Goal: Task Accomplishment & Management: Manage account settings

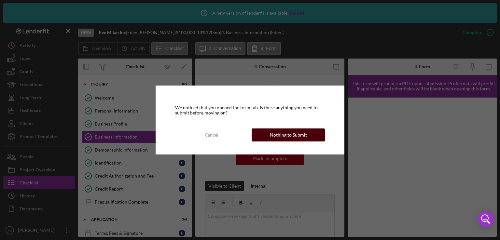
click at [302, 135] on div "Nothing to Submit" at bounding box center [288, 135] width 37 height 13
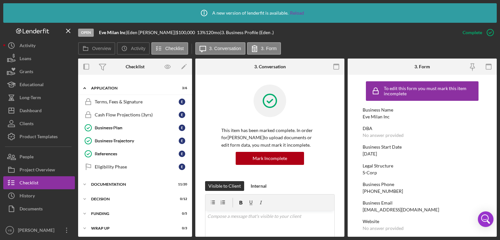
scroll to position [132, 0]
click at [108, 182] on div "Documentation" at bounding box center [137, 184] width 93 height 4
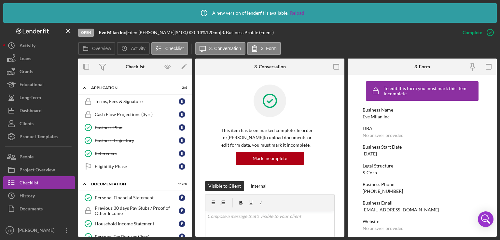
click at [190, 156] on div "Overview Internal Workflow Stage Open Icon/Dropdown Arrow Archive (can unarchiv…" at bounding box center [287, 148] width 419 height 179
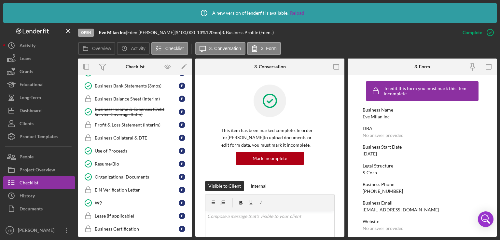
scroll to position [334, 0]
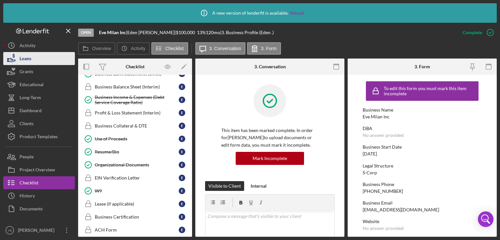
click at [36, 61] on button "Loans" at bounding box center [39, 58] width 72 height 13
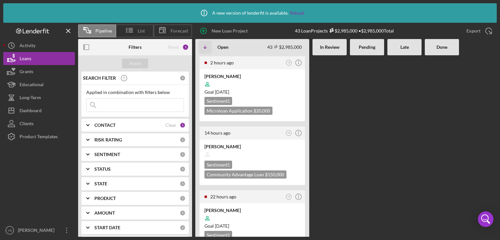
click at [332, 164] on Review at bounding box center [330, 146] width 34 height 182
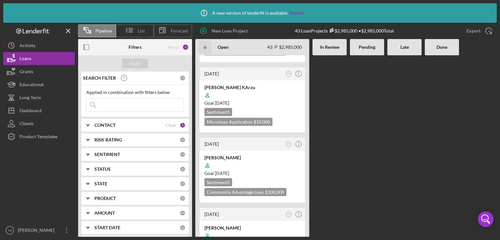
scroll to position [195, 0]
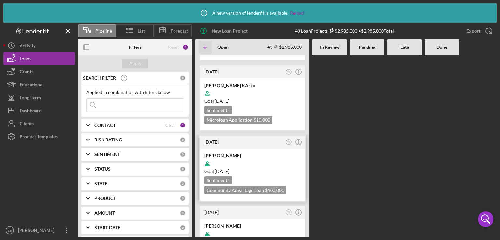
click at [267, 159] on div at bounding box center [253, 164] width 96 height 12
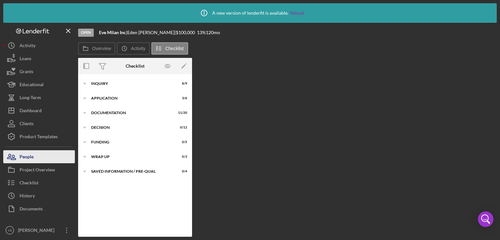
click at [34, 159] on button "People" at bounding box center [39, 156] width 72 height 13
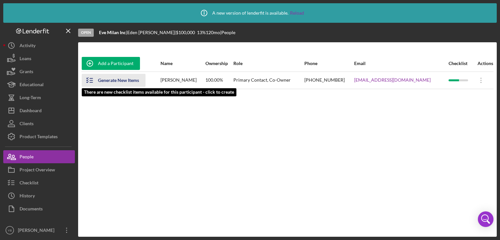
click at [120, 77] on div "Generate New Items" at bounding box center [118, 80] width 41 height 13
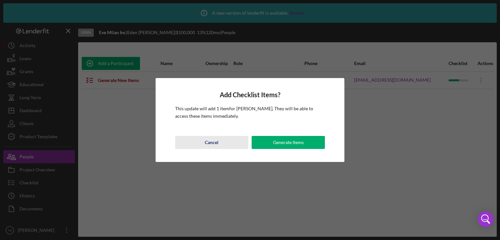
click at [207, 143] on div "Cancel" at bounding box center [212, 142] width 14 height 13
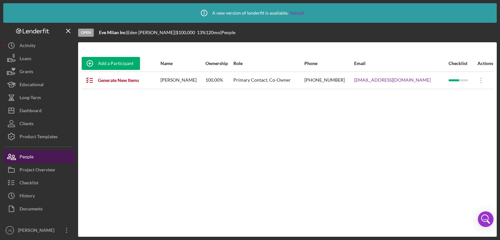
click at [52, 154] on button "People" at bounding box center [39, 156] width 72 height 13
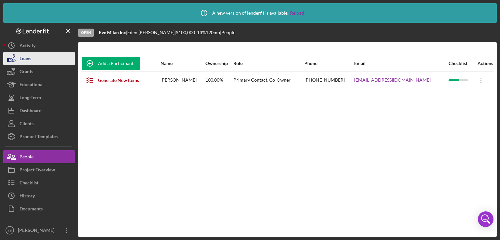
click at [40, 60] on button "Loans" at bounding box center [39, 58] width 72 height 13
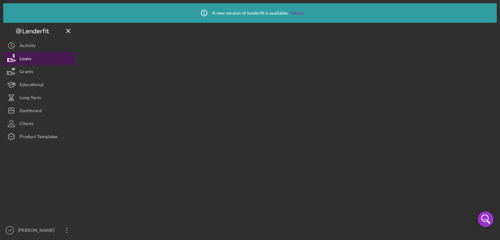
click at [40, 60] on button "Loans" at bounding box center [39, 58] width 72 height 13
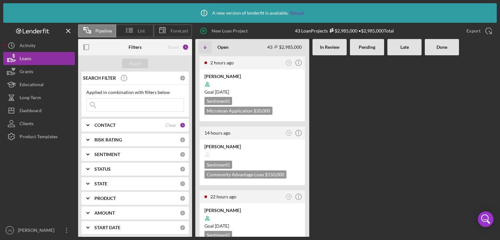
click at [371, 151] on div at bounding box center [367, 146] width 34 height 182
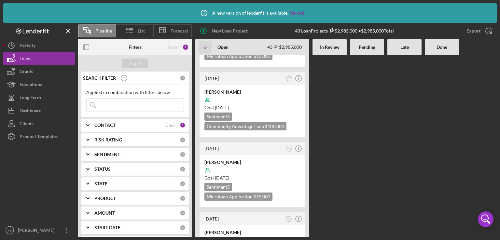
scroll to position [261, 0]
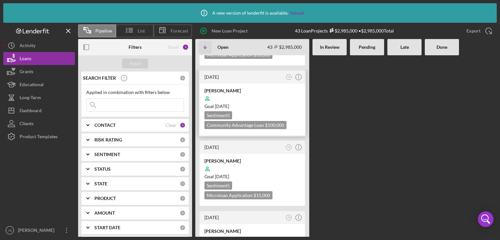
click at [254, 103] on div "Goal 2 months from now" at bounding box center [253, 106] width 96 height 7
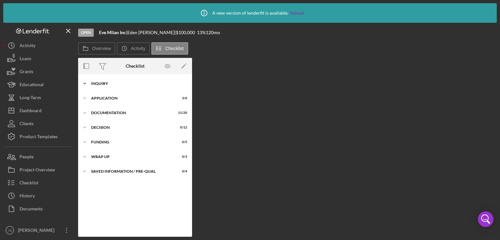
click at [102, 85] on div "Inquiry" at bounding box center [137, 84] width 93 height 4
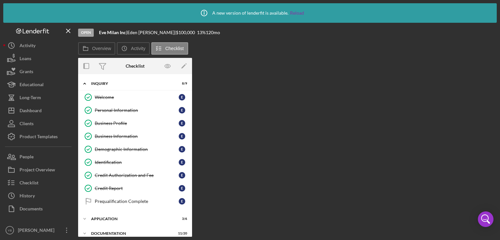
click at [262, 138] on div "Overview Internal Workflow Stage Open Icon/Dropdown Arrow Archive (can unarchiv…" at bounding box center [287, 147] width 419 height 179
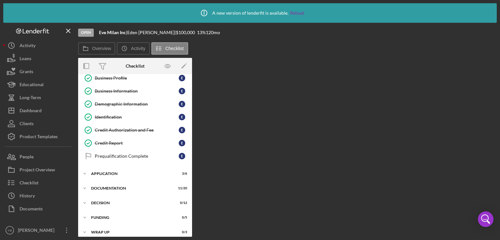
scroll to position [46, 0]
click at [113, 171] on div "Application" at bounding box center [137, 173] width 93 height 4
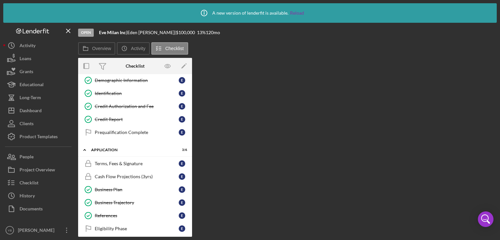
scroll to position [83, 0]
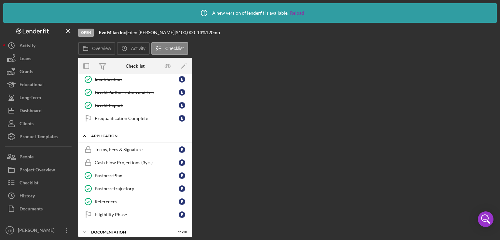
drag, startPoint x: 193, startPoint y: 128, endPoint x: 185, endPoint y: 140, distance: 13.9
click at [185, 140] on div "Overview Internal Workflow Stage Open Icon/Dropdown Arrow Archive (can unarchiv…" at bounding box center [287, 147] width 419 height 179
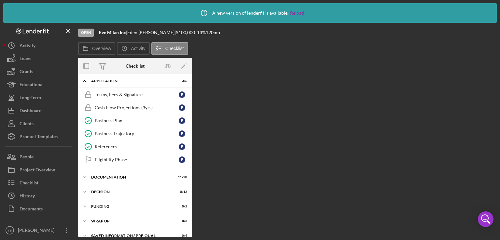
scroll to position [145, 0]
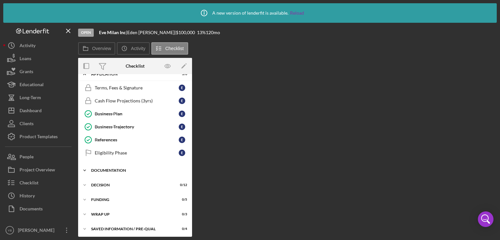
click at [105, 169] on div "Documentation" at bounding box center [137, 171] width 93 height 4
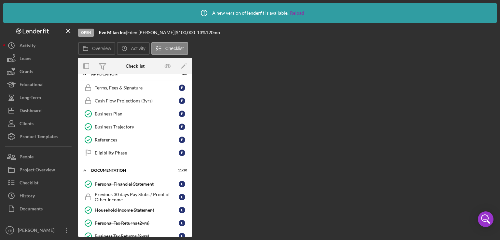
click at [192, 158] on div "Icon/Expander Inquiry 8 / 9 Welcome Welcome E Personal Information Personal Inf…" at bounding box center [135, 155] width 114 height 163
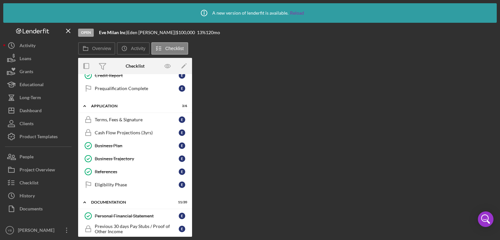
scroll to position [112, 0]
click at [190, 140] on div "Terms, Fees & Signature Terms, Fees & Signature E Cash Flow Projections (3yrs) …" at bounding box center [135, 154] width 114 height 81
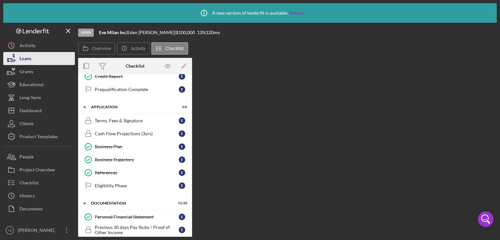
click at [45, 60] on button "Loans" at bounding box center [39, 58] width 72 height 13
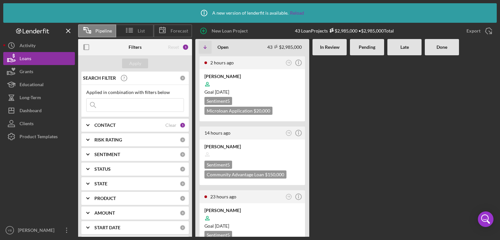
click at [420, 150] on div at bounding box center [405, 146] width 34 height 182
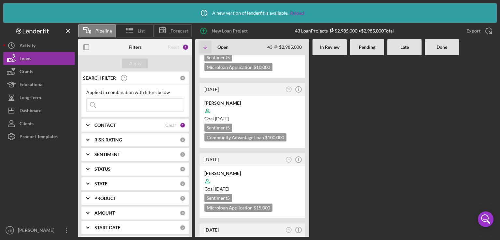
scroll to position [248, 0]
click at [250, 110] on div at bounding box center [253, 112] width 96 height 12
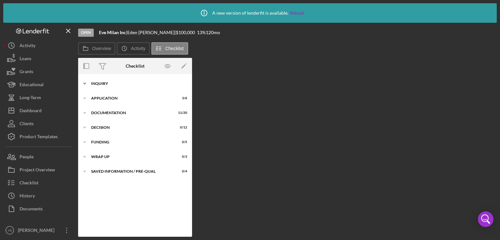
click at [106, 86] on div "Icon/Expander Inquiry 8 / 9" at bounding box center [135, 83] width 114 height 13
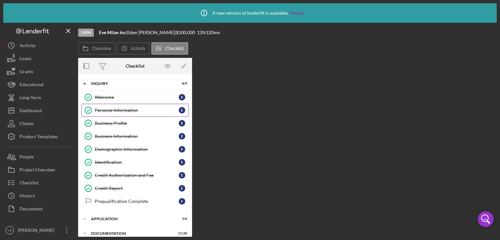
click at [111, 111] on div "Personal Information" at bounding box center [137, 110] width 84 height 5
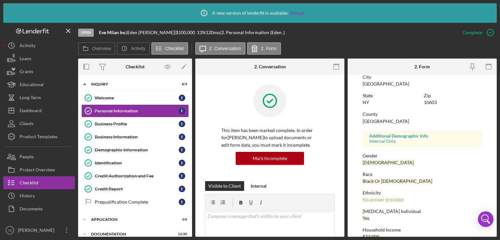
scroll to position [147, 0]
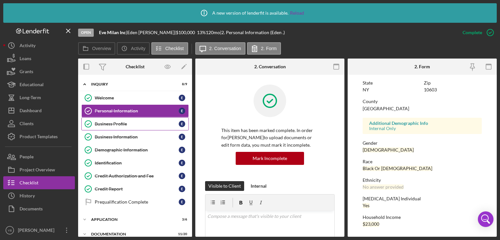
click at [122, 123] on div "Business Profile" at bounding box center [137, 124] width 84 height 5
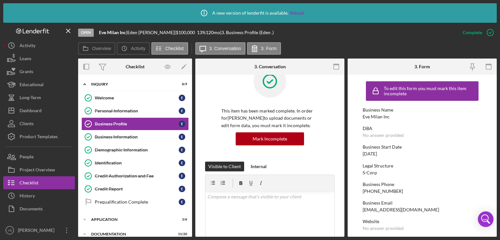
scroll to position [22, 0]
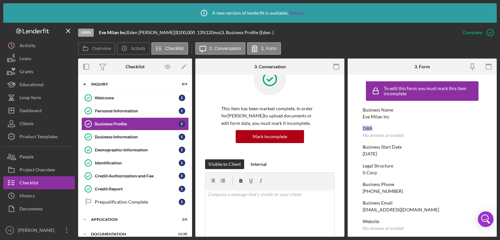
drag, startPoint x: 500, startPoint y: 118, endPoint x: 495, endPoint y: 124, distance: 7.8
click at [495, 124] on div "Icon/Info A new version of lenderfit is available. Reload Open Eve Milan Inc | …" at bounding box center [250, 120] width 500 height 240
click at [483, 149] on form "To edit this form you must mark this item incomplete Business Name Eve Milan In…" at bounding box center [422, 156] width 149 height 162
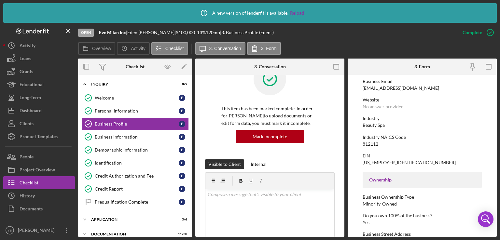
scroll to position [130, 0]
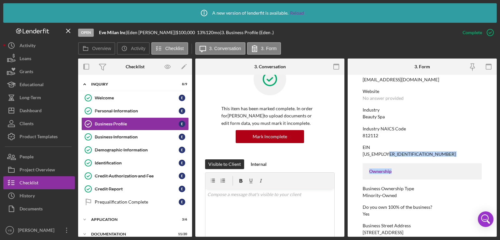
drag, startPoint x: 497, startPoint y: 157, endPoint x: 482, endPoint y: 167, distance: 18.8
click at [482, 167] on div "Icon/Info A new version of lenderfit is available. Reload Open Eve Milan Inc | …" at bounding box center [250, 120] width 500 height 240
click at [482, 167] on form "To edit this form you must mark this item incomplete Business Name Eve Milan In…" at bounding box center [422, 156] width 149 height 162
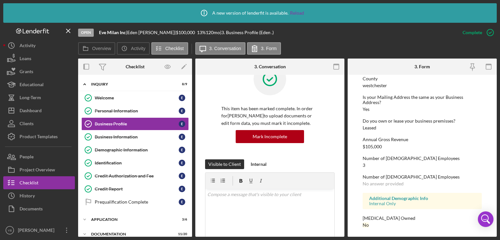
scroll to position [334, 0]
click at [120, 136] on div "Business Information" at bounding box center [137, 137] width 84 height 5
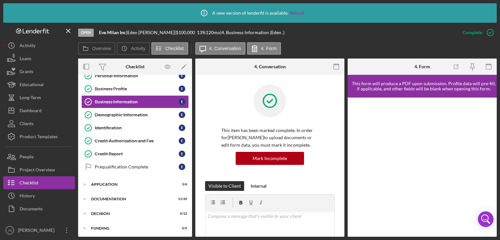
scroll to position [65, 0]
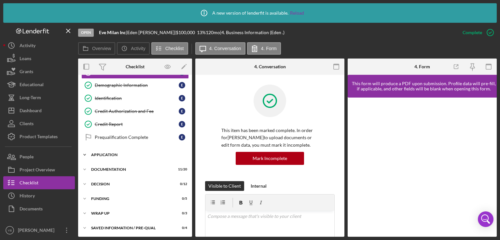
click at [102, 155] on div "Application" at bounding box center [137, 155] width 93 height 4
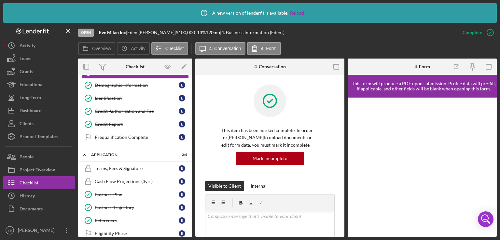
click at [190, 192] on div "Icon/Expander Inquiry 8 / 9 Welcome Welcome E Personal Information Personal Inf…" at bounding box center [135, 156] width 114 height 162
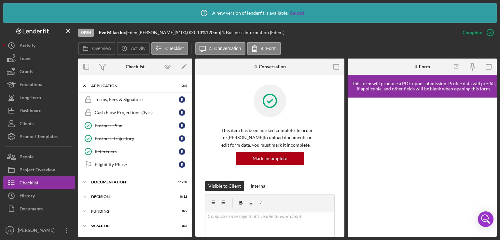
scroll to position [146, 0]
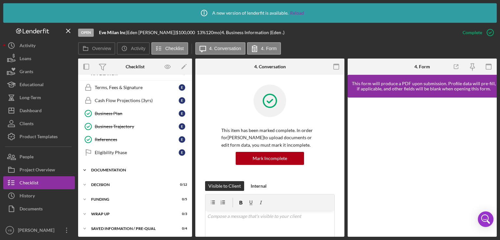
click at [105, 165] on div "Icon/Expander Documentation 11 / 20" at bounding box center [135, 170] width 114 height 13
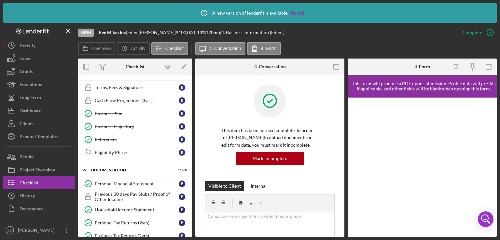
click at [191, 160] on div "Overview Internal Workflow Stage Open Icon/Dropdown Arrow Archive (can unarchiv…" at bounding box center [287, 148] width 419 height 179
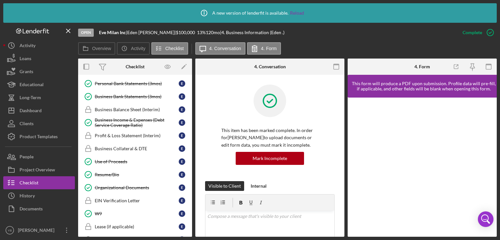
scroll to position [312, 0]
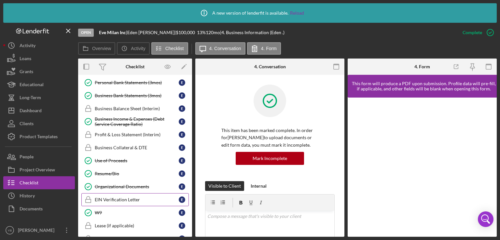
click at [125, 198] on div "EIN Verification Letter" at bounding box center [137, 199] width 84 height 5
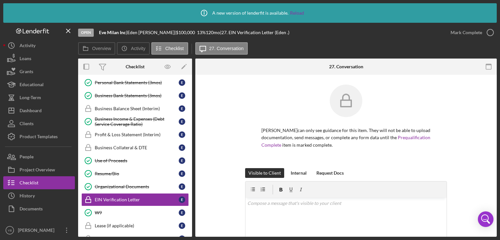
click at [468, 152] on div "Eden Gilliam can only see guidance for this item. They will not be able to uplo…" at bounding box center [346, 127] width 282 height 84
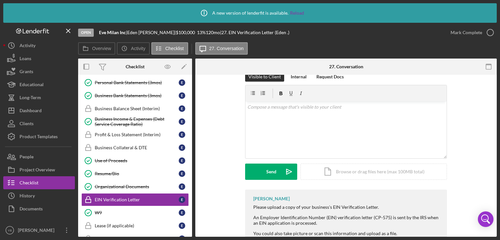
scroll to position [117, 0]
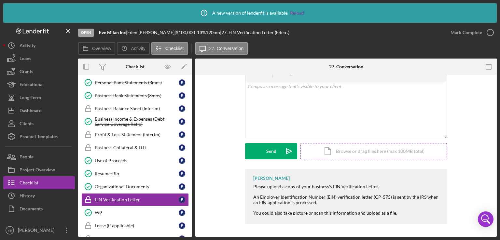
click at [409, 151] on div "Icon/Document Browse or drag files here (max 100MB total) Tap to choose files o…" at bounding box center [374, 151] width 147 height 16
click at [266, 154] on div "Upload" at bounding box center [271, 151] width 15 height 16
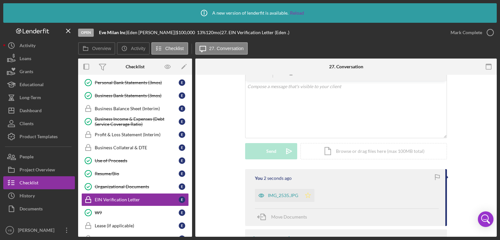
click at [308, 196] on polygon "button" at bounding box center [309, 195] width 6 height 5
click at [192, 166] on div "Overview Internal Workflow Stage Open Icon/Dropdown Arrow Archive (can unarchiv…" at bounding box center [287, 148] width 419 height 179
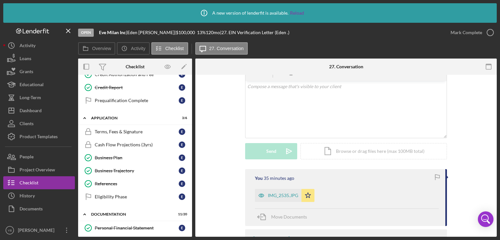
scroll to position [100, 0]
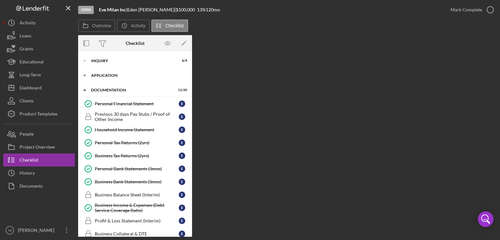
click at [108, 74] on div "Application" at bounding box center [137, 76] width 93 height 4
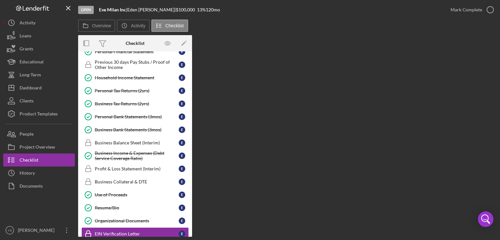
scroll to position [138, 0]
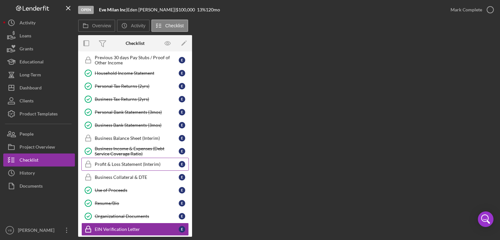
click at [144, 162] on div "Profit & Loss Statement (Interim)" at bounding box center [137, 164] width 84 height 5
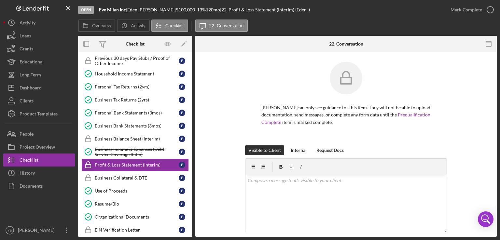
click at [490, 137] on div "Eden Gilliam can only see guidance for this item. They will not be able to uplo…" at bounding box center [346, 205] width 302 height 306
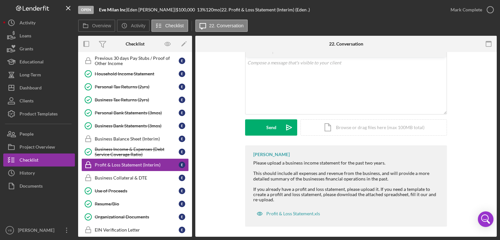
scroll to position [121, 0]
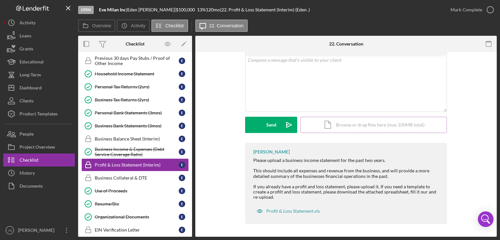
click at [397, 126] on div "Icon/Document Browse or drag files here (max 100MB total) Tap to choose files o…" at bounding box center [374, 125] width 147 height 16
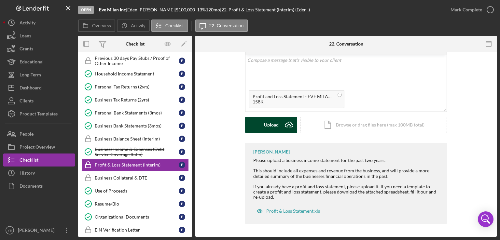
click at [270, 130] on div "Upload" at bounding box center [271, 125] width 15 height 16
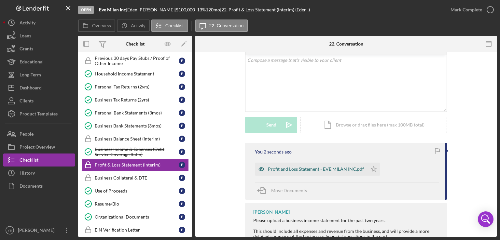
click at [287, 170] on div "Profit and Loss Statement - EVE MILAN INC.pdf" at bounding box center [316, 169] width 96 height 5
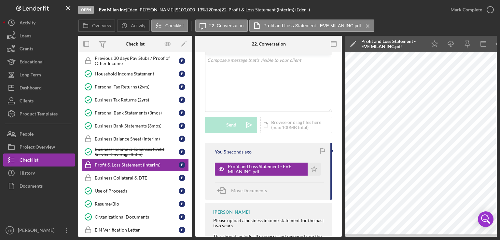
scroll to position [0, 43]
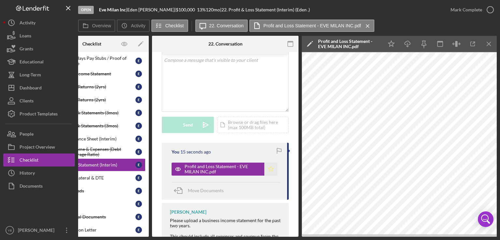
click at [270, 168] on polygon "button" at bounding box center [271, 168] width 6 height 5
click at [466, 10] on div "Mark Complete" at bounding box center [467, 9] width 32 height 13
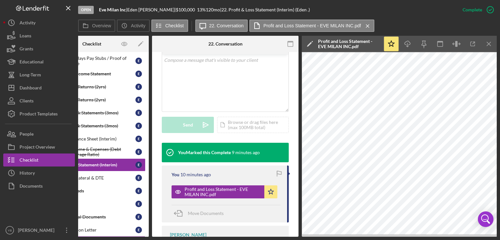
drag, startPoint x: 130, startPoint y: 237, endPoint x: 121, endPoint y: 235, distance: 10.0
click at [121, 235] on div "Overview Internal Workflow Stage Open Icon/Dropdown Arrow Archive (can unarchiv…" at bounding box center [287, 136] width 419 height 201
click at [120, 236] on div "Overview Internal Workflow Stage Open Icon/Dropdown Arrow Archive (can unarchiv…" at bounding box center [287, 136] width 419 height 201
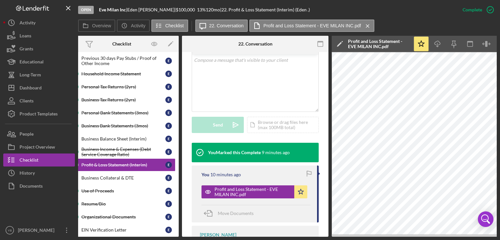
scroll to position [0, 0]
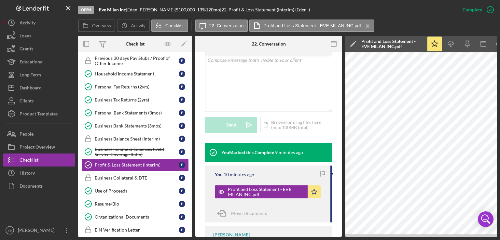
drag, startPoint x: 192, startPoint y: 159, endPoint x: 193, endPoint y: 99, distance: 59.6
click at [193, 99] on div "Overview Internal Workflow Stage Open Icon/Dropdown Arrow Archive (can unarchiv…" at bounding box center [287, 136] width 419 height 201
click at [192, 109] on div "Icon/Expander Inquiry 8 / 9 Icon/Expander Application 3 / 6 Terms, Fees & Signa…" at bounding box center [135, 144] width 114 height 185
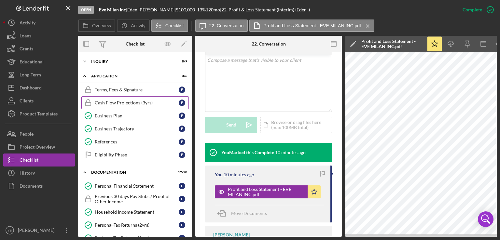
click at [132, 103] on div "Cash Flow Projections (3yrs)" at bounding box center [137, 102] width 84 height 5
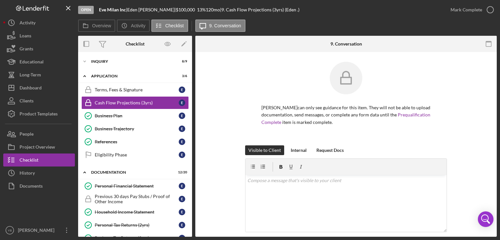
click at [482, 122] on div "Eden Gilliam can only see guidance for this item. They will not be able to uplo…" at bounding box center [346, 104] width 282 height 84
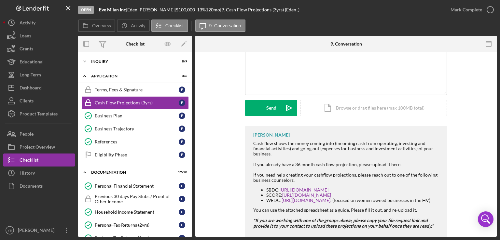
scroll to position [143, 0]
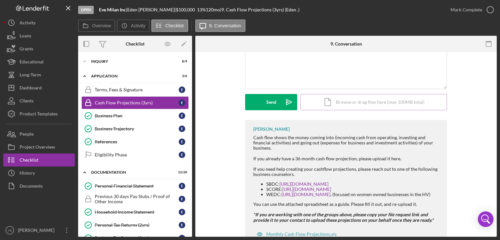
click at [387, 99] on div "Icon/Document Browse or drag files here (max 100MB total) Tap to choose files o…" at bounding box center [374, 102] width 147 height 16
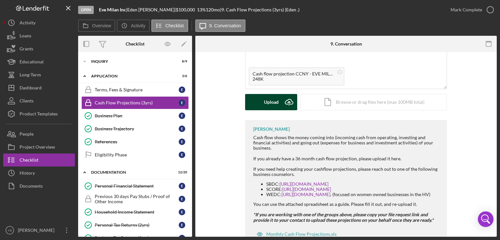
click at [273, 103] on div "Upload" at bounding box center [271, 102] width 15 height 16
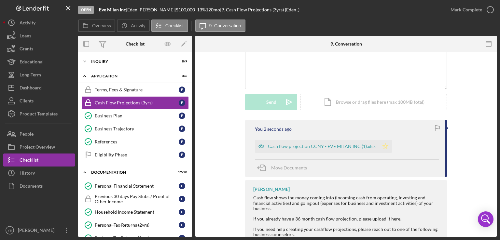
click at [383, 148] on polygon "button" at bounding box center [386, 146] width 6 height 5
click at [456, 9] on div "Mark Complete" at bounding box center [467, 9] width 32 height 13
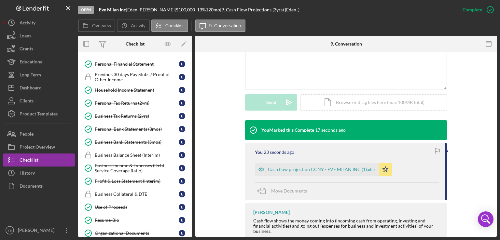
scroll to position [115, 0]
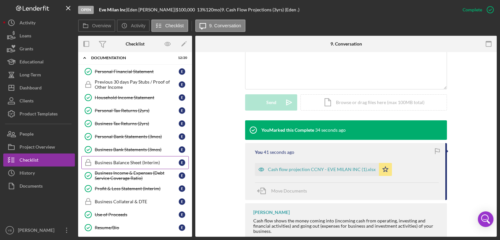
click at [110, 161] on div "Business Balance Sheet (Interim)" at bounding box center [137, 162] width 84 height 5
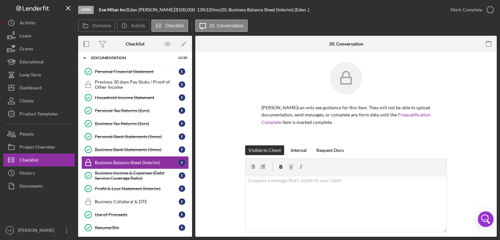
click at [492, 106] on div "Eden Gilliam can only see guidance for this item. They will not be able to uplo…" at bounding box center [346, 215] width 302 height 327
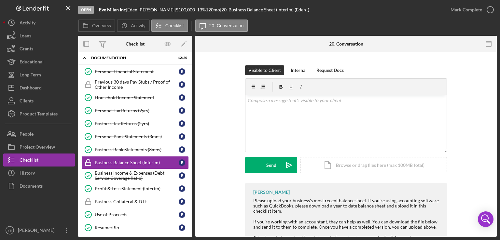
scroll to position [130, 0]
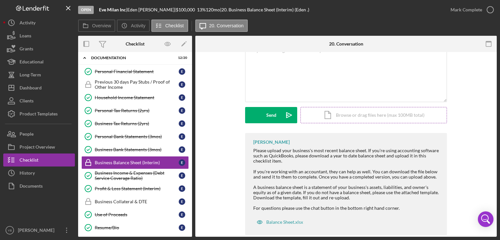
click at [419, 114] on div "Icon/Document Browse or drag files here (max 100MB total) Tap to choose files o…" at bounding box center [374, 115] width 147 height 16
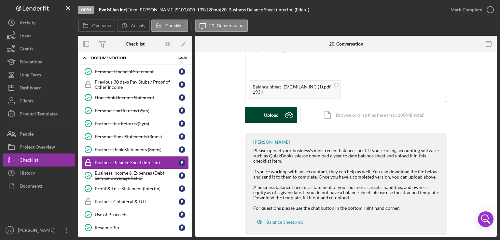
click at [267, 121] on div "Upload" at bounding box center [271, 115] width 15 height 16
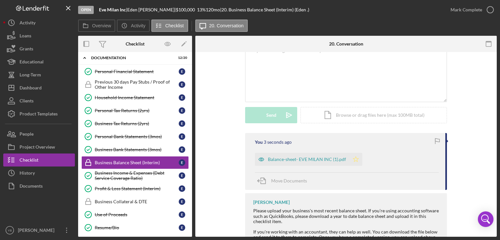
click at [353, 161] on icon "Icon/Star" at bounding box center [356, 159] width 13 height 13
click at [465, 14] on div "Mark Complete" at bounding box center [467, 9] width 32 height 13
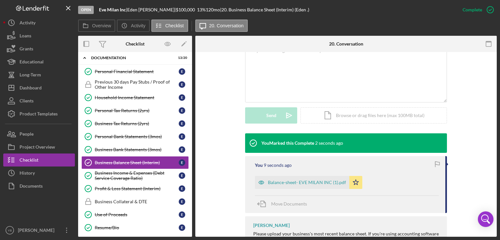
click at [477, 128] on div "Visible to Client Internal Request Docs v Color teal Color pink Remove color Ad…" at bounding box center [346, 75] width 282 height 118
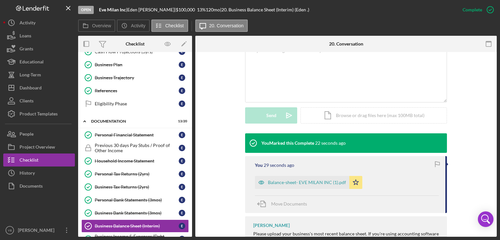
scroll to position [0, 0]
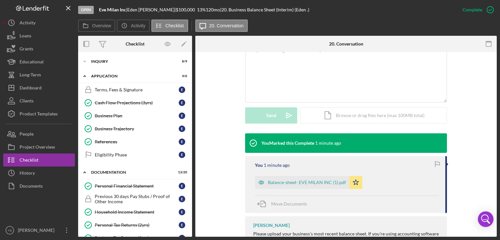
click at [461, 124] on div "Visible to Client Internal Request Docs v Color teal Color pink Remove color Ad…" at bounding box center [346, 75] width 282 height 118
click at [102, 61] on div "Inquiry" at bounding box center [137, 62] width 93 height 4
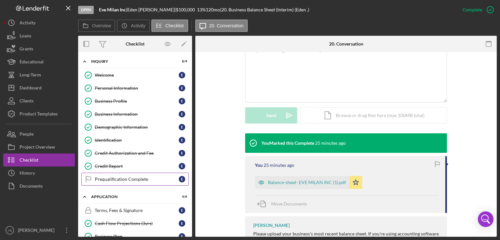
click at [110, 179] on div "Prequalification Complete" at bounding box center [137, 179] width 84 height 5
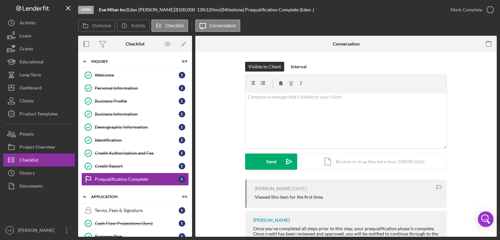
click at [485, 133] on div "Visible to Client Internal v Color teal Color pink Remove color Add row above A…" at bounding box center [346, 121] width 282 height 118
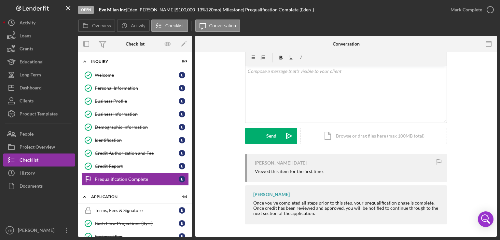
scroll to position [26, 0]
click at [471, 11] on div "Mark Complete" at bounding box center [467, 9] width 32 height 13
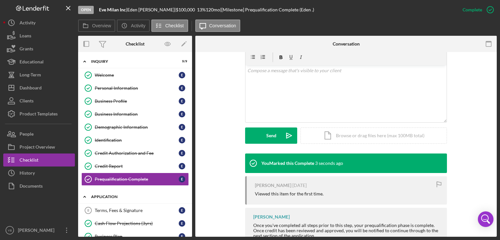
click at [116, 195] on div "Application" at bounding box center [137, 197] width 93 height 4
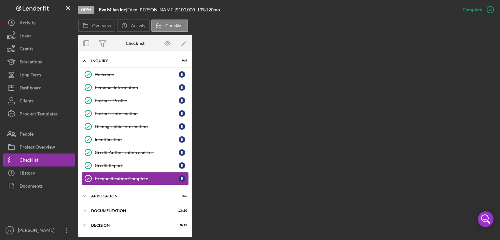
scroll to position [33, 0]
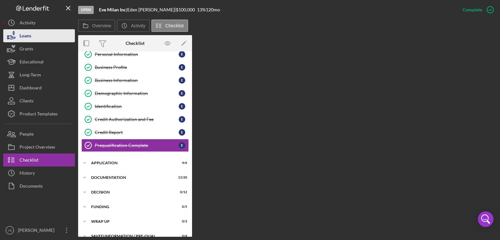
click at [30, 36] on div "Loans" at bounding box center [26, 36] width 12 height 15
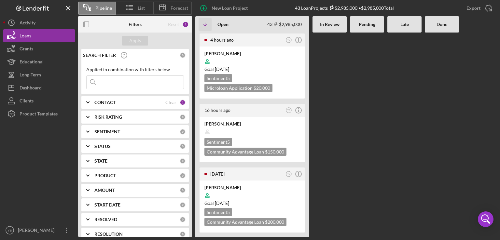
click at [355, 91] on div at bounding box center [367, 135] width 34 height 205
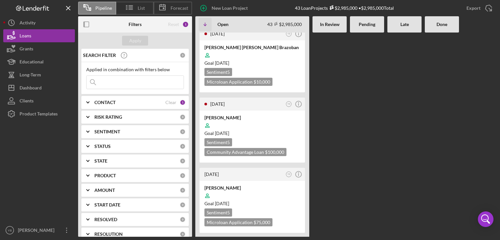
scroll to position [808, 0]
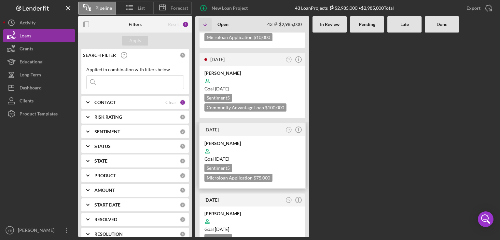
click at [279, 145] on div at bounding box center [253, 151] width 96 height 12
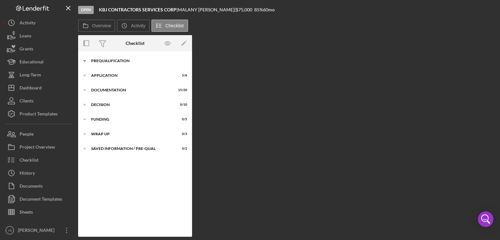
click at [121, 62] on div "Prequalification" at bounding box center [137, 61] width 93 height 4
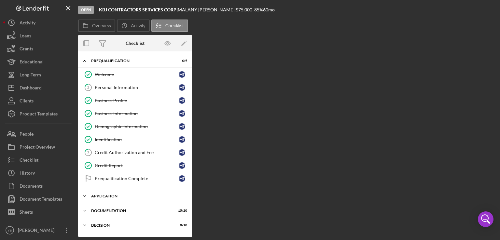
click at [115, 195] on div "Application" at bounding box center [137, 196] width 93 height 4
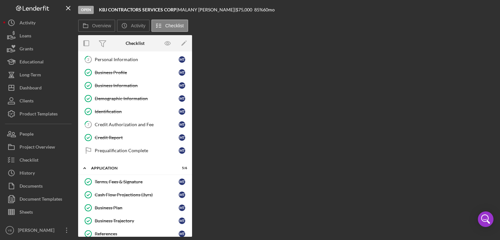
scroll to position [29, 0]
click at [124, 151] on link "Prequalification Complete Prequalification Complete M T" at bounding box center [134, 150] width 107 height 13
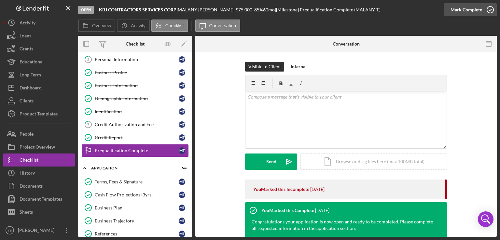
click at [473, 9] on div "Mark Complete" at bounding box center [467, 9] width 32 height 13
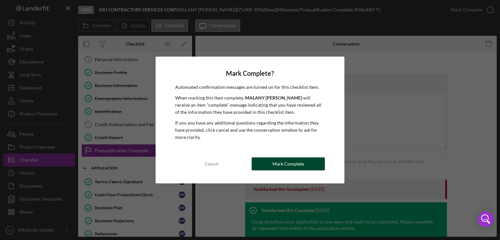
click at [289, 163] on div "Mark Complete" at bounding box center [289, 164] width 32 height 13
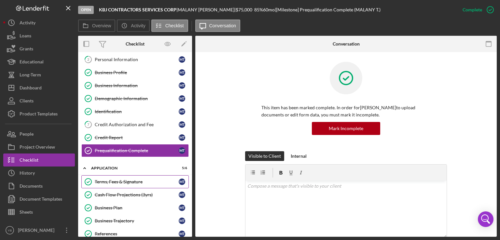
click at [136, 183] on link "Terms, Fees & Signature Terms, Fees & Signature M T" at bounding box center [134, 182] width 107 height 13
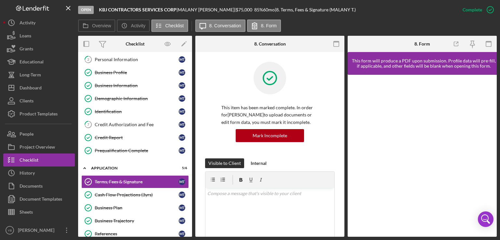
click at [344, 118] on div "Terms, Fees & Signature Terms, Fees & Signature This item has been marked compl…" at bounding box center [269, 144] width 149 height 185
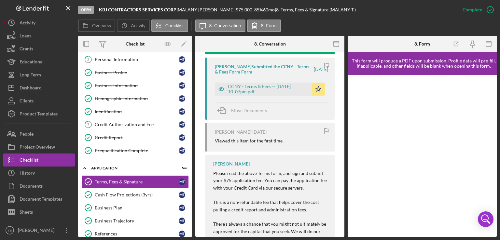
scroll to position [244, 0]
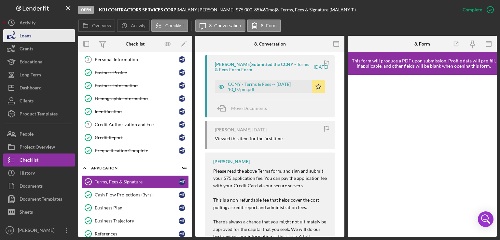
click at [37, 36] on button "Loans" at bounding box center [39, 35] width 72 height 13
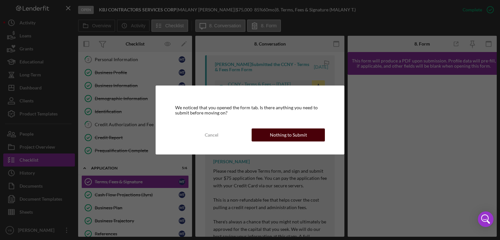
click at [293, 130] on div "Nothing to Submit" at bounding box center [288, 135] width 37 height 13
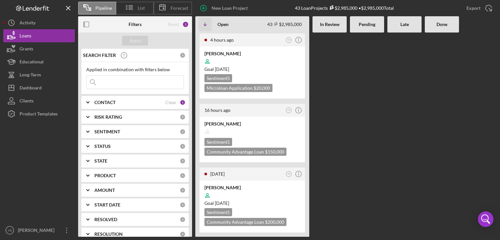
click at [352, 136] on div at bounding box center [367, 135] width 34 height 205
click at [396, 146] on div at bounding box center [405, 135] width 34 height 205
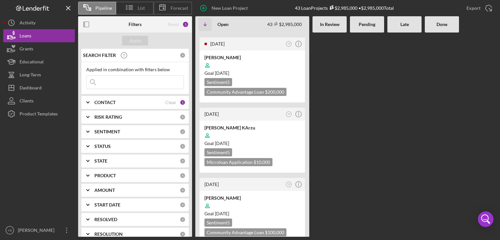
scroll to position [143, 0]
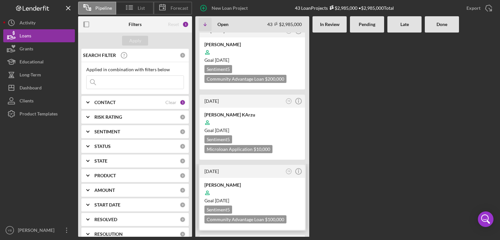
click at [261, 198] on div "Goal 2 months from now" at bounding box center [253, 201] width 96 height 7
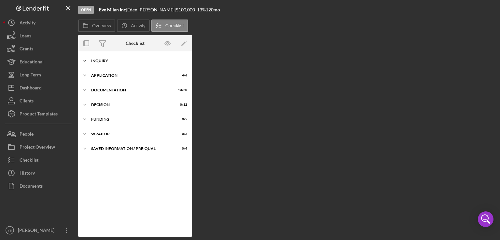
click at [105, 58] on div "Icon/Expander Inquiry 9 / 9" at bounding box center [135, 60] width 114 height 13
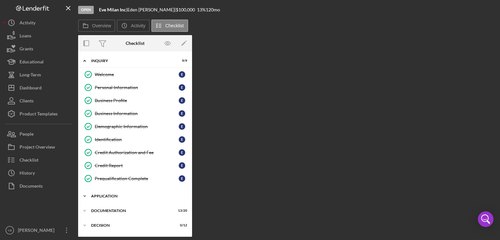
click at [117, 196] on div "Application" at bounding box center [137, 196] width 93 height 4
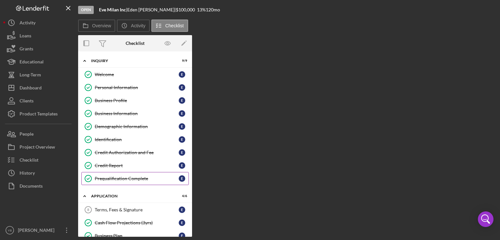
click at [149, 180] on link "Prequalification Complete Prequalification Complete E" at bounding box center [134, 178] width 107 height 13
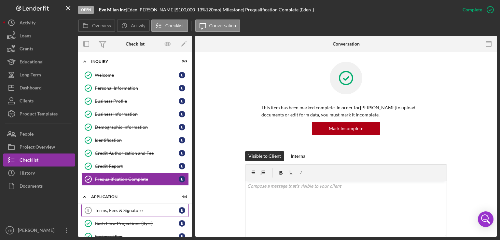
click at [127, 212] on div "Terms, Fees & Signature" at bounding box center [137, 210] width 84 height 5
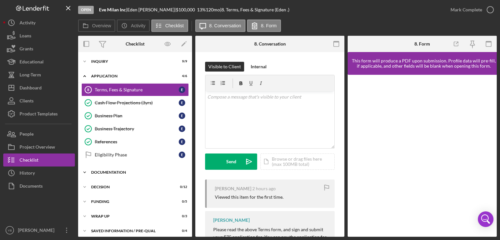
click at [107, 169] on div "Icon/Expander Documentation 13 / 20" at bounding box center [135, 172] width 114 height 13
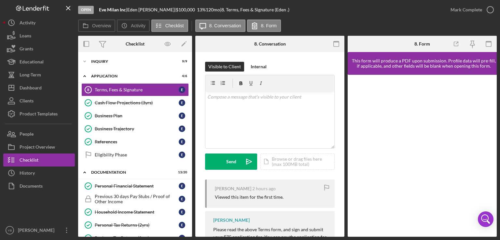
click at [191, 124] on div "Overview Internal Workflow Stage Open Icon/Dropdown Arrow Archive (can unarchiv…" at bounding box center [287, 136] width 419 height 201
click at [148, 93] on link "Terms, Fees & Signature 8 Terms, Fees & Signature E" at bounding box center [134, 89] width 107 height 13
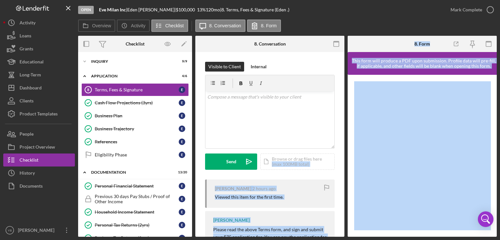
drag, startPoint x: 346, startPoint y: 154, endPoint x: 347, endPoint y: 125, distance: 28.7
click at [347, 125] on div "Overview Internal Workflow Stage Open Icon/Dropdown Arrow Archive (can unarchiv…" at bounding box center [287, 136] width 419 height 201
drag, startPoint x: 190, startPoint y: 120, endPoint x: 190, endPoint y: 70, distance: 50.5
click at [190, 70] on div "Icon/Expander Application 4 / 6 Terms, Fees & Signature 8 Terms, Fees & Signatu…" at bounding box center [135, 117] width 114 height 95
click at [190, 70] on div "Icon/Expander Application 4 / 6" at bounding box center [135, 76] width 114 height 13
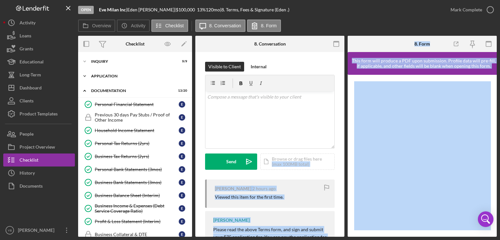
click at [119, 76] on div "Application" at bounding box center [137, 76] width 93 height 4
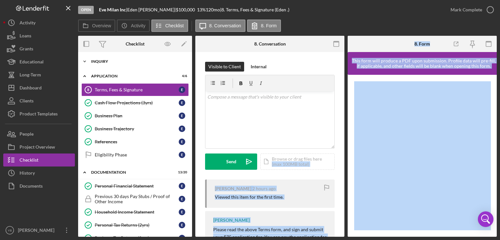
click at [106, 60] on div "Inquiry" at bounding box center [137, 62] width 93 height 4
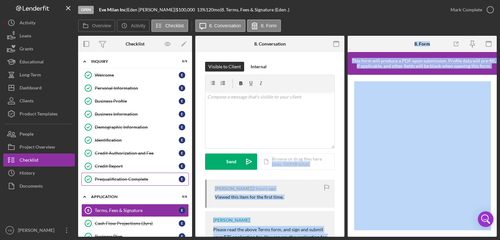
click at [143, 179] on div "Prequalification Complete" at bounding box center [137, 179] width 84 height 5
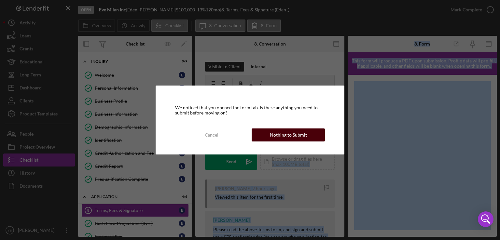
click at [292, 137] on div "Nothing to Submit" at bounding box center [288, 135] width 37 height 13
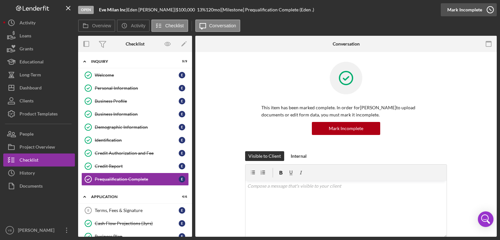
click at [470, 8] on div "Mark Incomplete" at bounding box center [465, 9] width 35 height 13
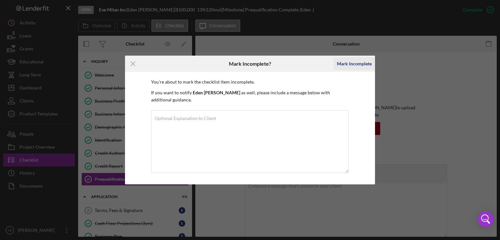
click at [350, 68] on div "Mark Incomplete" at bounding box center [354, 63] width 35 height 13
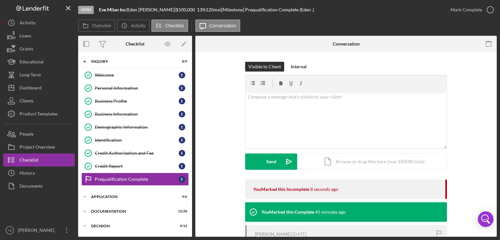
scroll to position [34, 0]
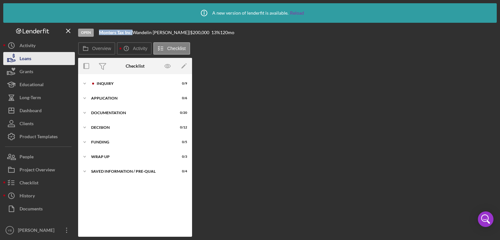
click at [36, 59] on button "Loans" at bounding box center [39, 58] width 72 height 13
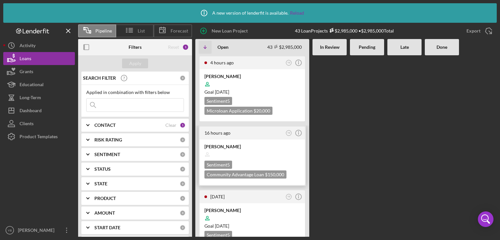
click at [263, 153] on div at bounding box center [253, 155] width 96 height 12
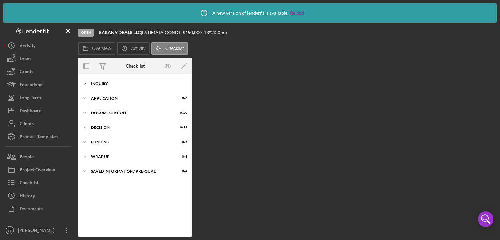
click at [106, 83] on div "Inquiry" at bounding box center [137, 84] width 93 height 4
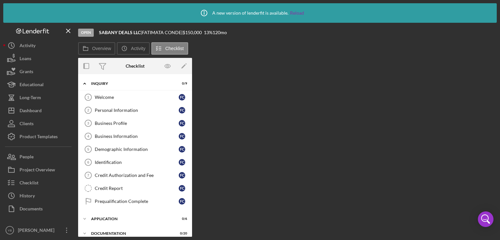
click at [233, 105] on div "Overview Internal Workflow Stage Open Icon/Dropdown Arrow Archive (can unarchiv…" at bounding box center [287, 147] width 419 height 179
click at [106, 98] on div "Welcome" at bounding box center [137, 97] width 84 height 5
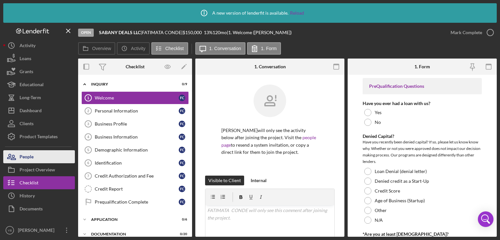
click at [30, 160] on div "People" at bounding box center [27, 157] width 14 height 15
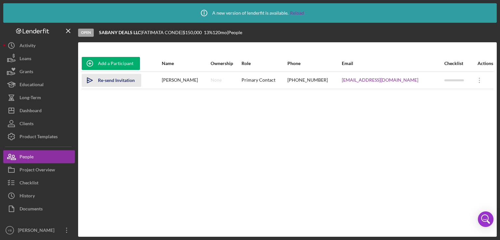
click at [117, 85] on div "Re-send Invitation" at bounding box center [116, 80] width 37 height 13
